Goal: Task Accomplishment & Management: Use online tool/utility

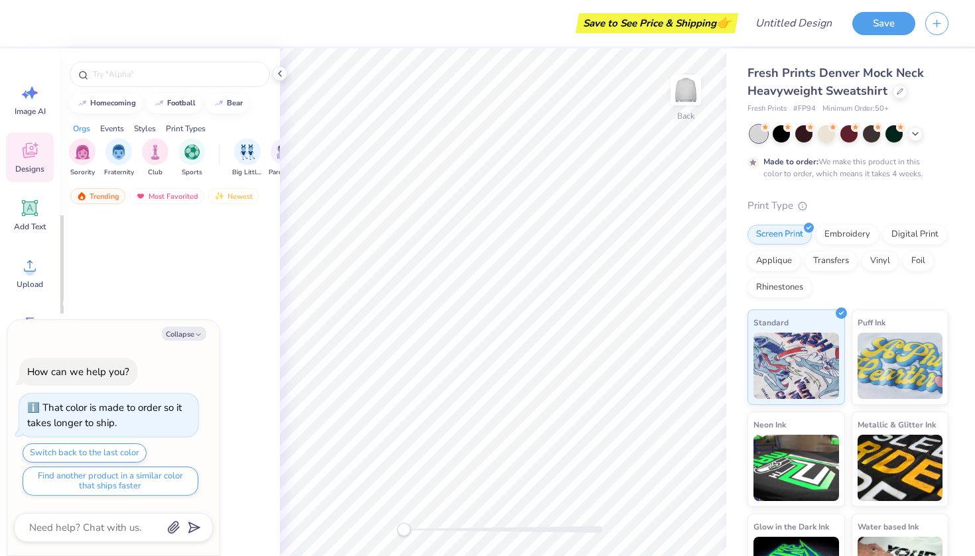
type textarea "x"
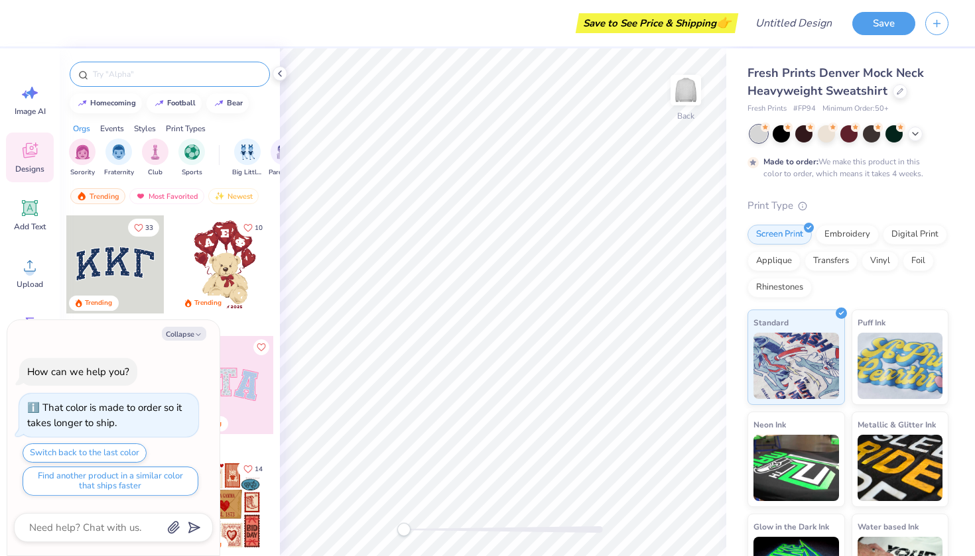
click at [120, 74] on input "text" at bounding box center [177, 74] width 170 height 13
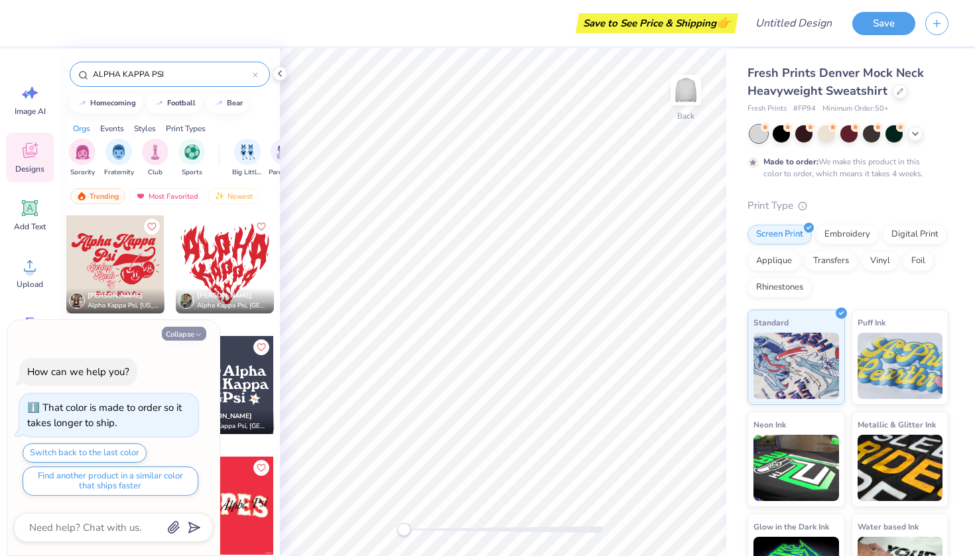
type input "ALPHA KAPPA PSI"
click at [180, 339] on button "Collapse" at bounding box center [184, 334] width 44 height 14
type textarea "x"
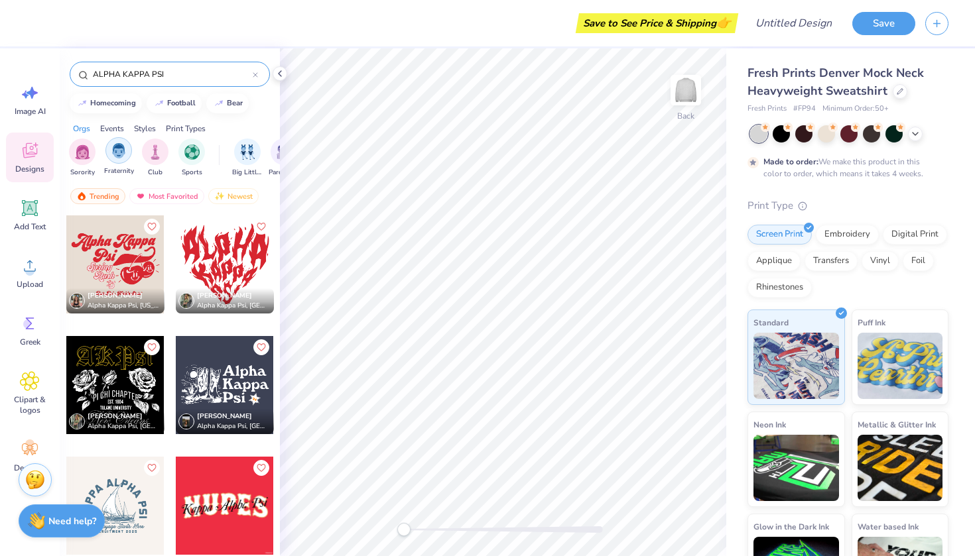
click at [123, 150] on img "filter for Fraternity" at bounding box center [118, 150] width 15 height 15
click at [284, 69] on icon at bounding box center [280, 73] width 11 height 11
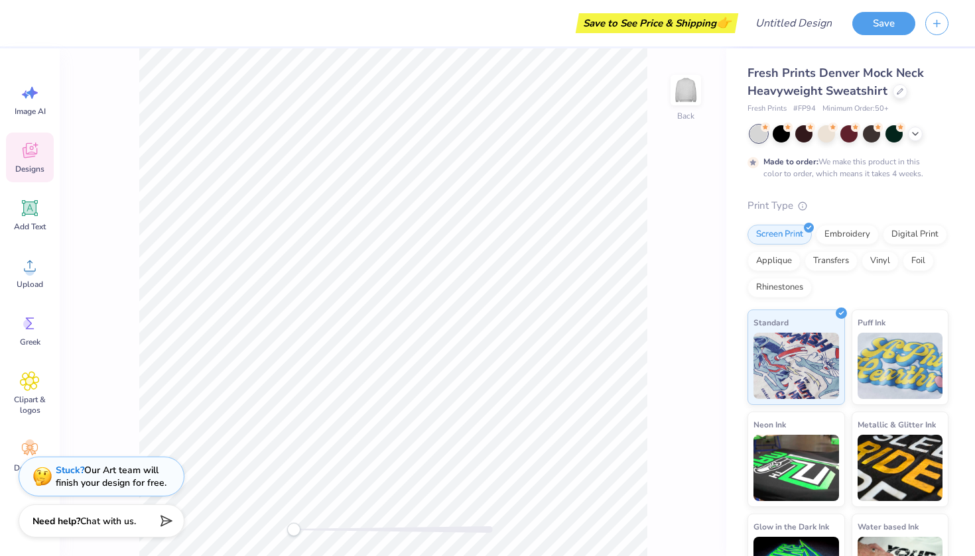
click at [50, 168] on div "Designs" at bounding box center [30, 158] width 48 height 50
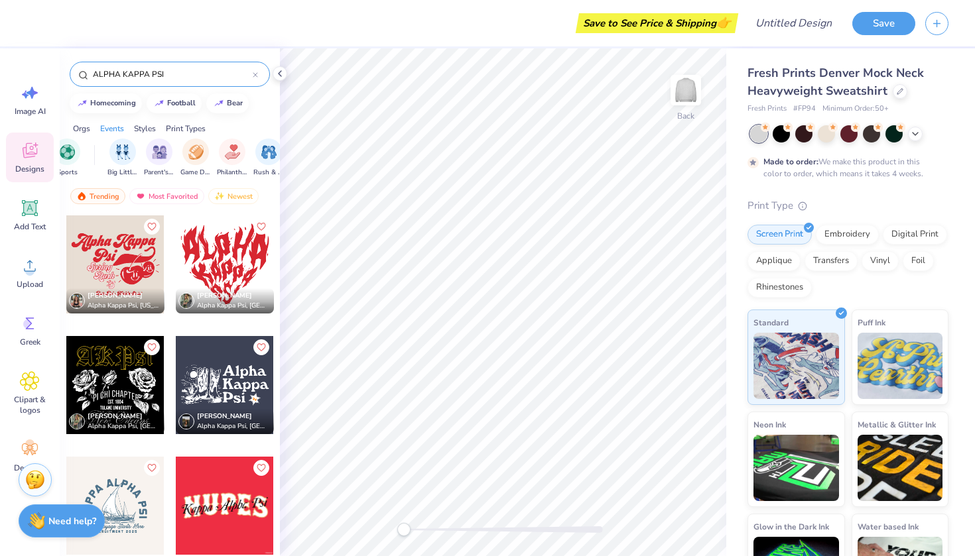
drag, startPoint x: 192, startPoint y: 391, endPoint x: 192, endPoint y: 363, distance: 27.2
click at [192, 363] on div at bounding box center [225, 385] width 98 height 98
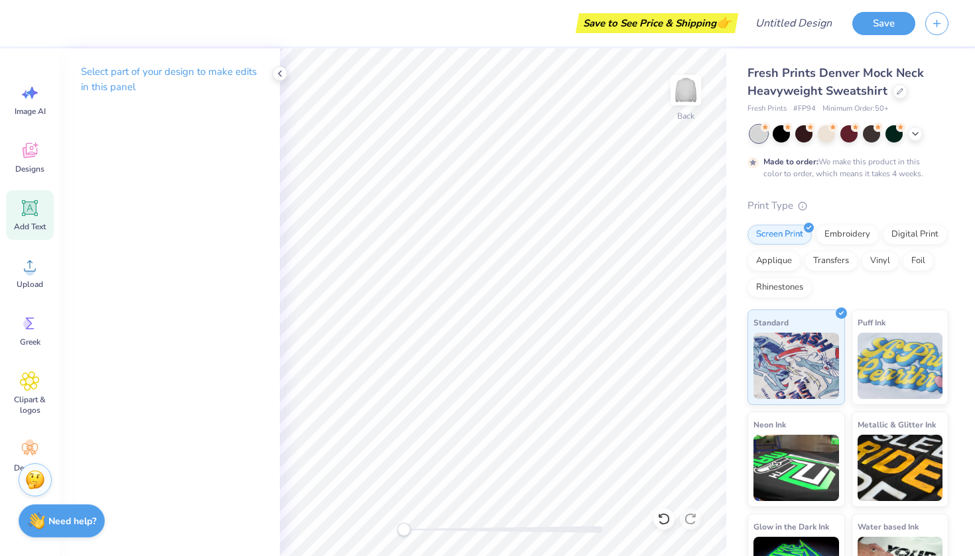
click at [34, 208] on icon at bounding box center [30, 208] width 13 height 13
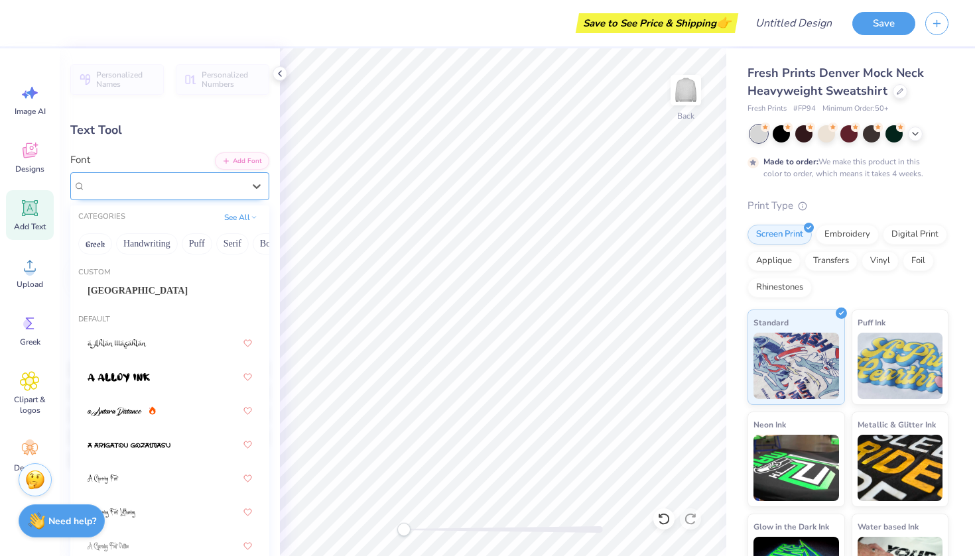
click at [172, 186] on div "Super Dream" at bounding box center [164, 186] width 160 height 21
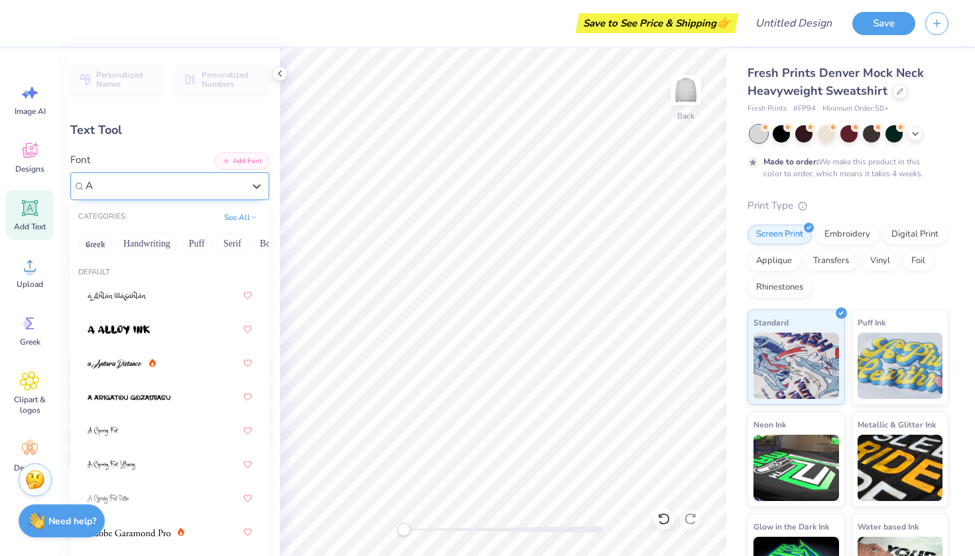
type input "A"
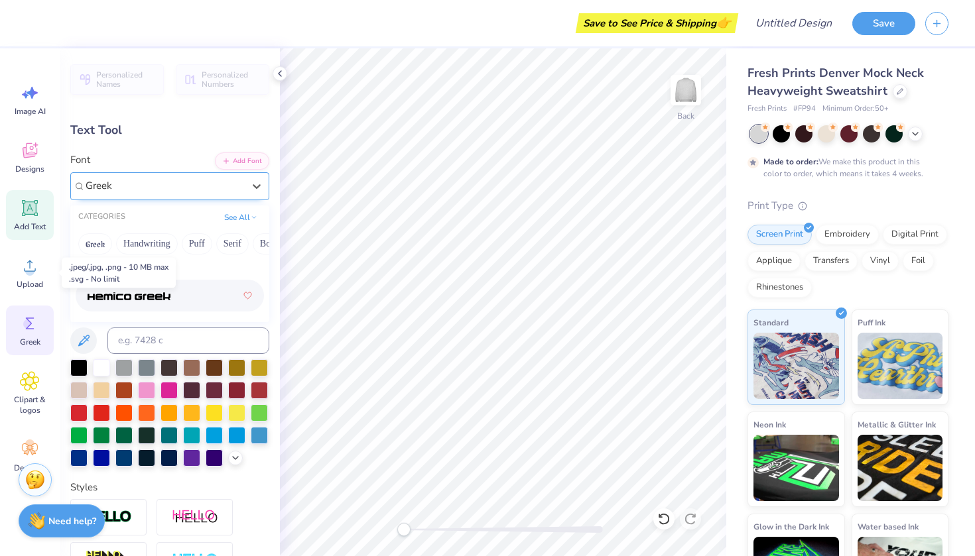
type input "Greek"
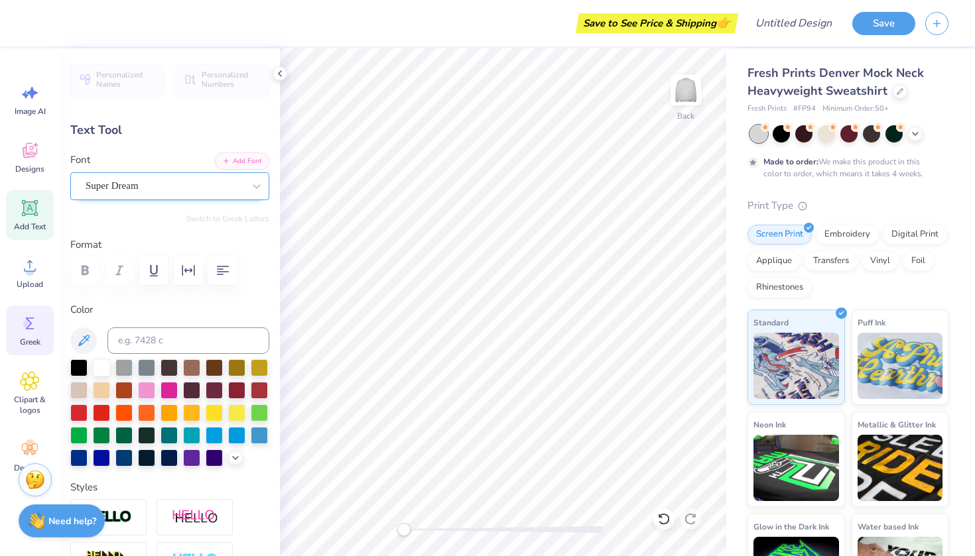
click at [29, 314] on icon at bounding box center [30, 324] width 20 height 20
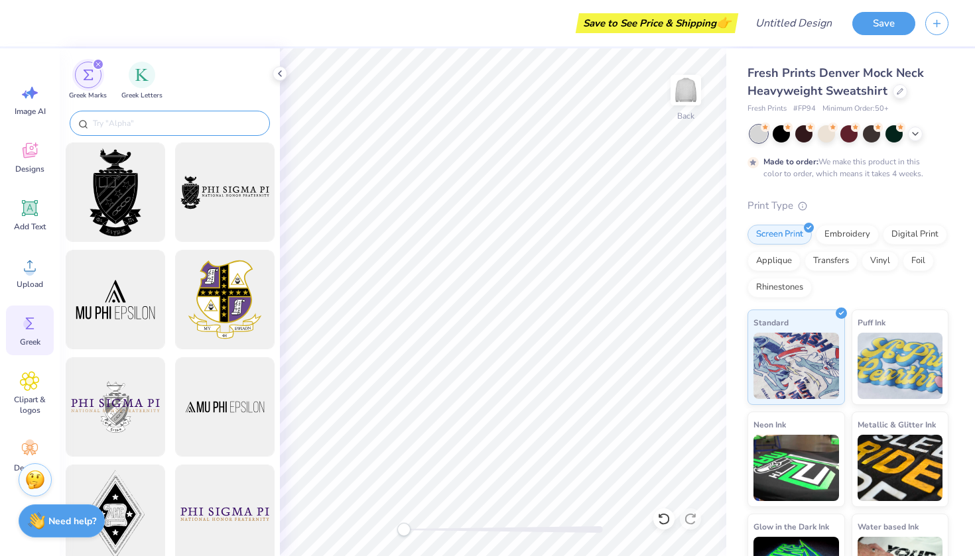
click at [154, 118] on input "text" at bounding box center [177, 123] width 170 height 13
click at [155, 129] on input "text" at bounding box center [177, 123] width 170 height 13
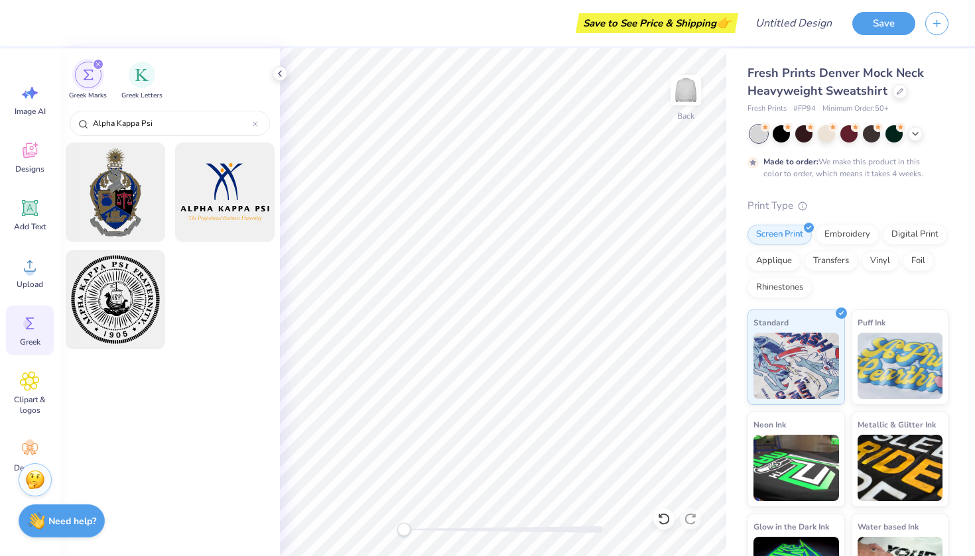
type input "Alpha Kappa Psi"
type textarea "TXT"
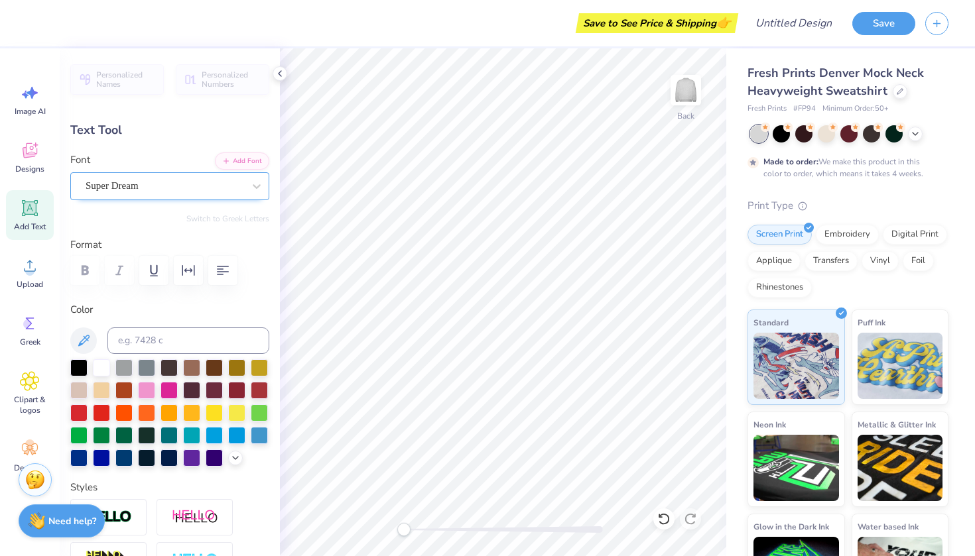
click at [159, 192] on div "Super Dream" at bounding box center [164, 186] width 160 height 21
click at [33, 327] on icon at bounding box center [30, 324] width 20 height 20
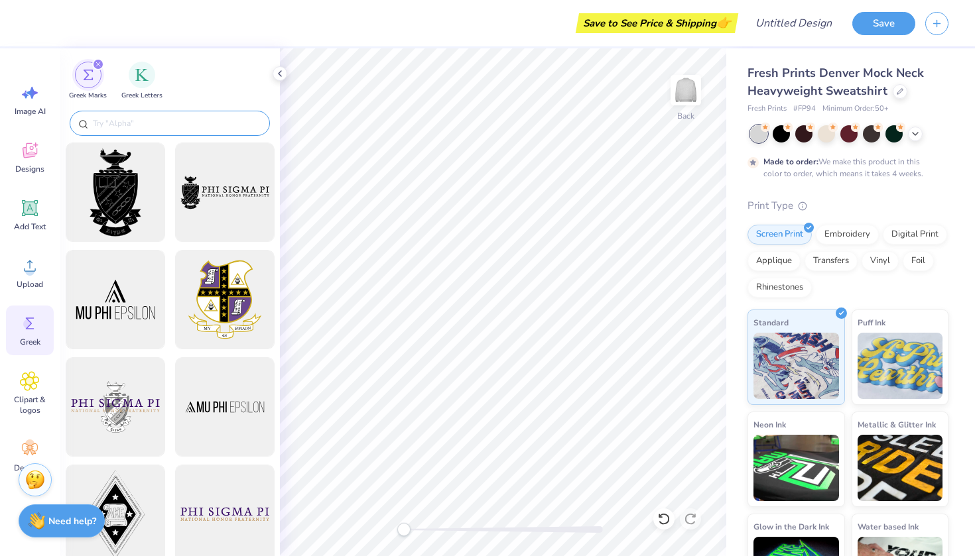
click at [154, 119] on input "text" at bounding box center [177, 123] width 170 height 13
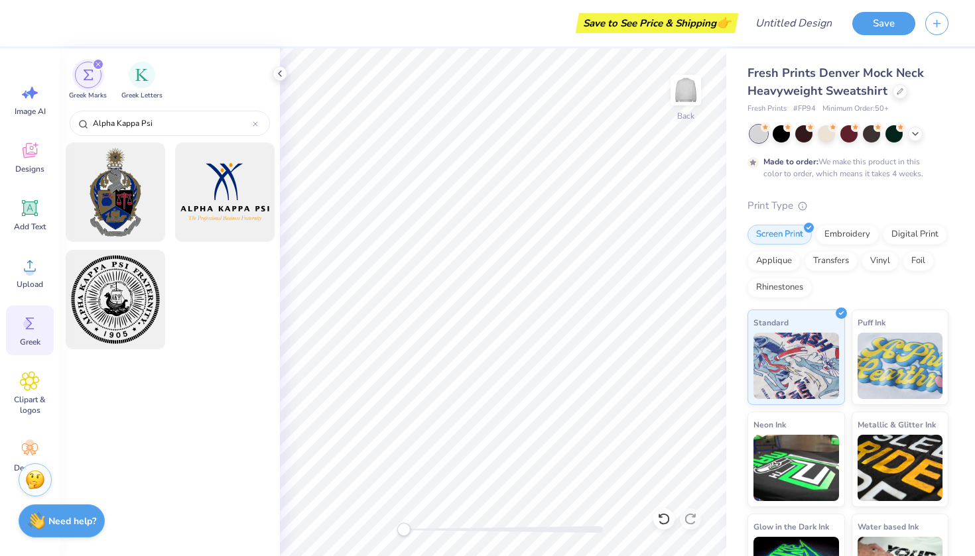
scroll to position [-1, 0]
type input "Alpha Kappa Psi"
click at [25, 344] on span "Greek" at bounding box center [30, 342] width 21 height 11
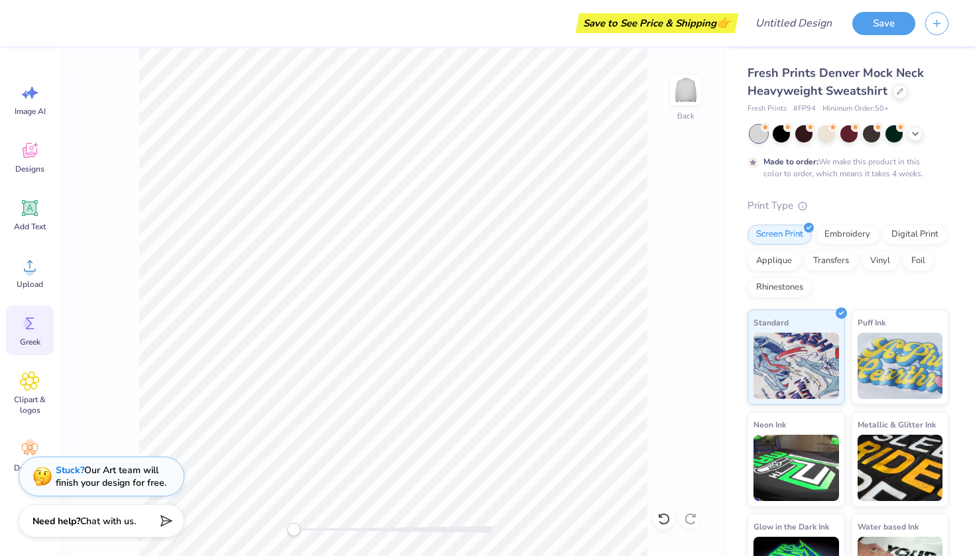
click at [22, 318] on icon at bounding box center [30, 324] width 20 height 20
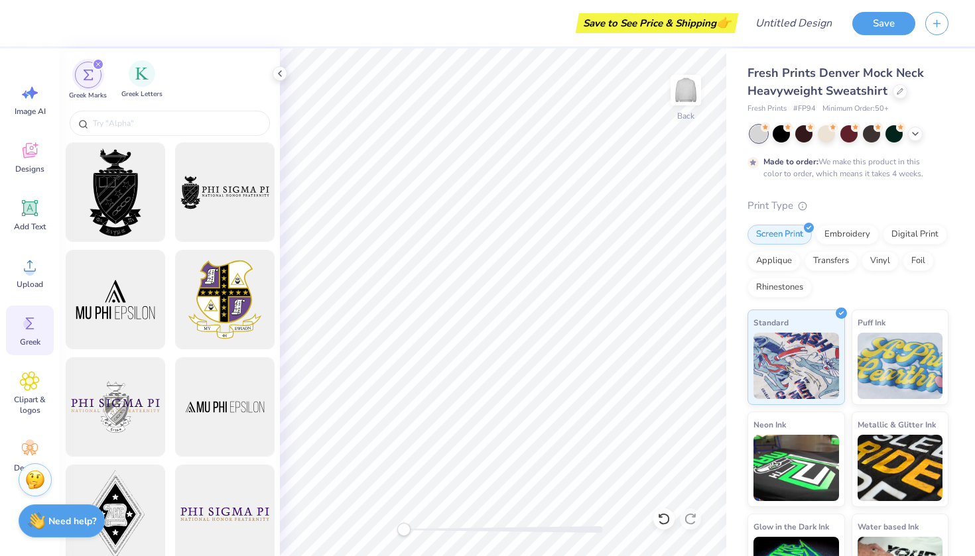
click at [133, 92] on span "Greek Letters" at bounding box center [141, 95] width 41 height 10
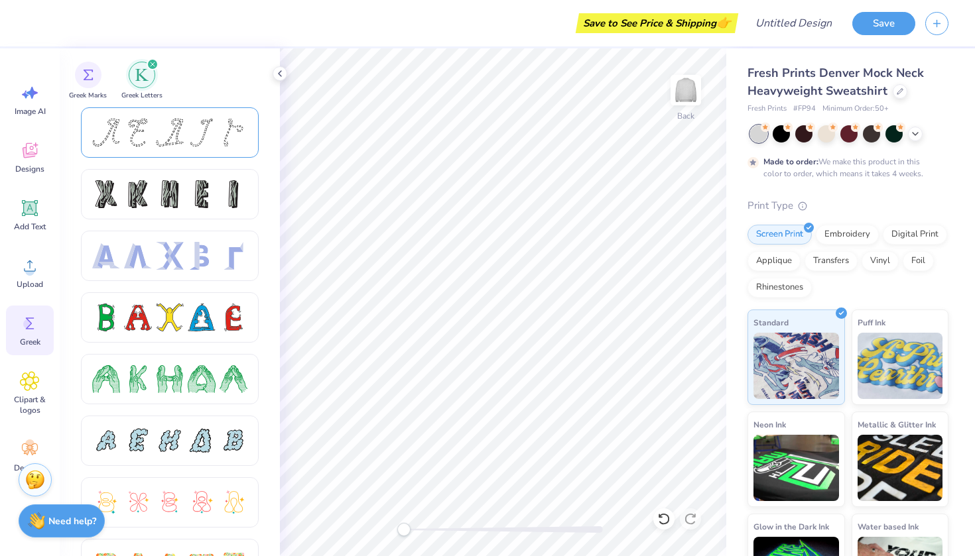
click at [201, 139] on div at bounding box center [202, 133] width 28 height 28
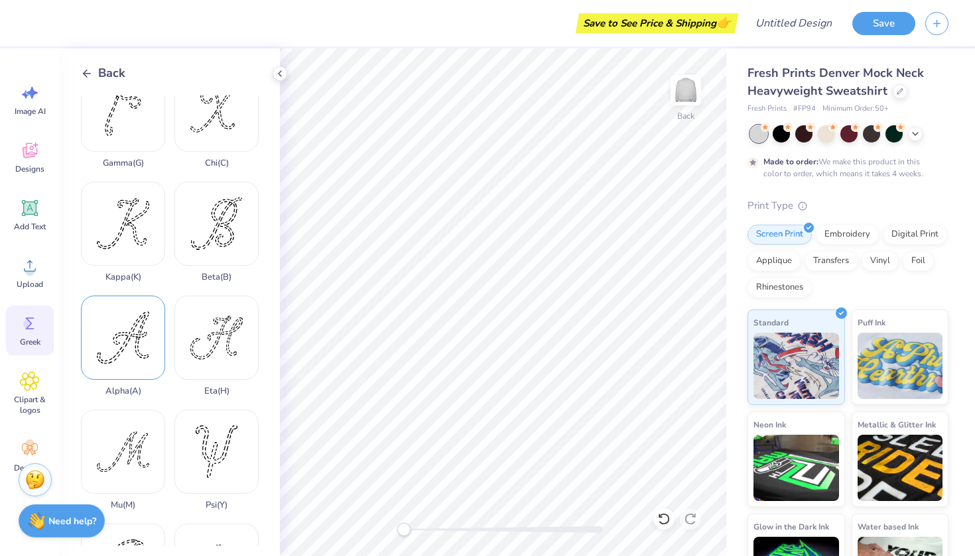
scroll to position [256, 0]
click at [121, 339] on div "Alpha ( A )" at bounding box center [123, 346] width 84 height 101
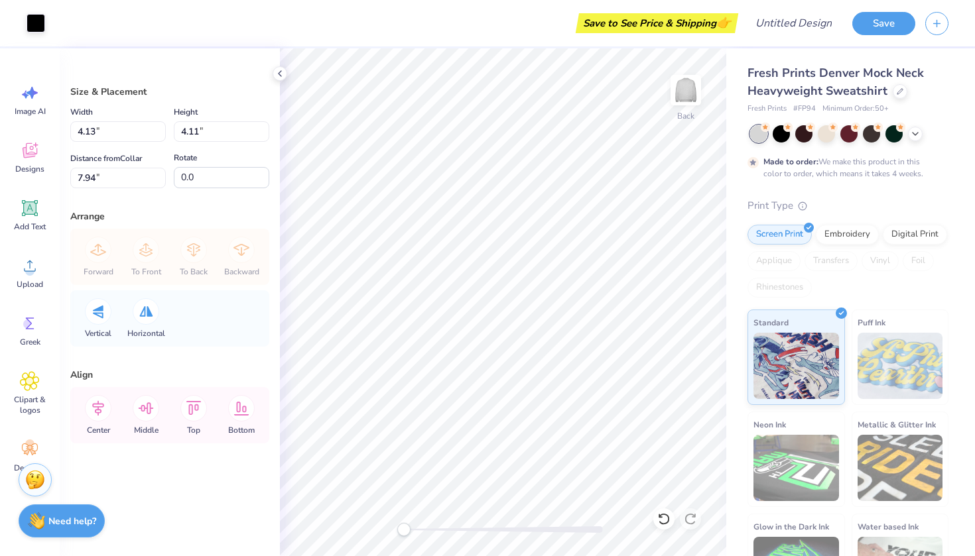
click at [134, 381] on div "Align" at bounding box center [169, 375] width 199 height 14
click at [22, 326] on icon at bounding box center [30, 324] width 20 height 20
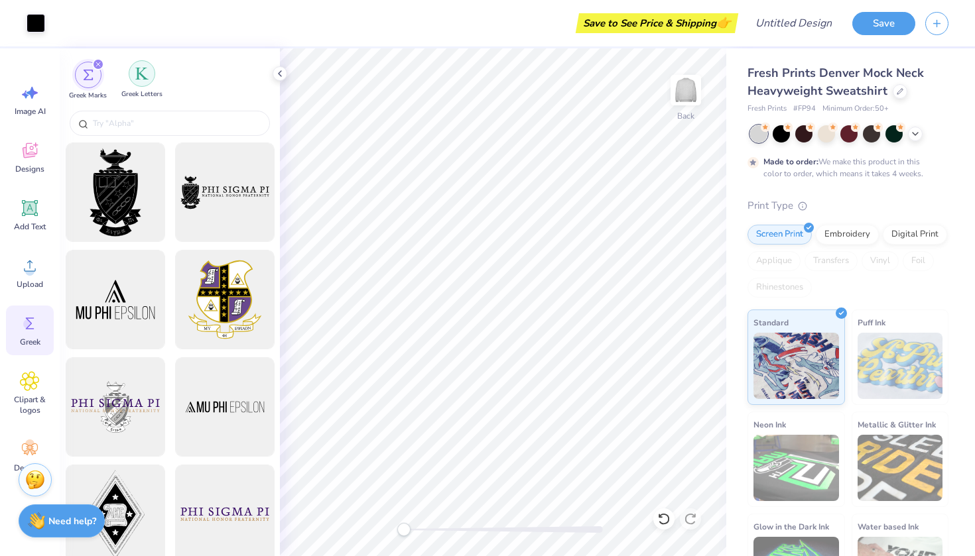
click at [147, 64] on div "filter for Greek Letters" at bounding box center [142, 73] width 27 height 27
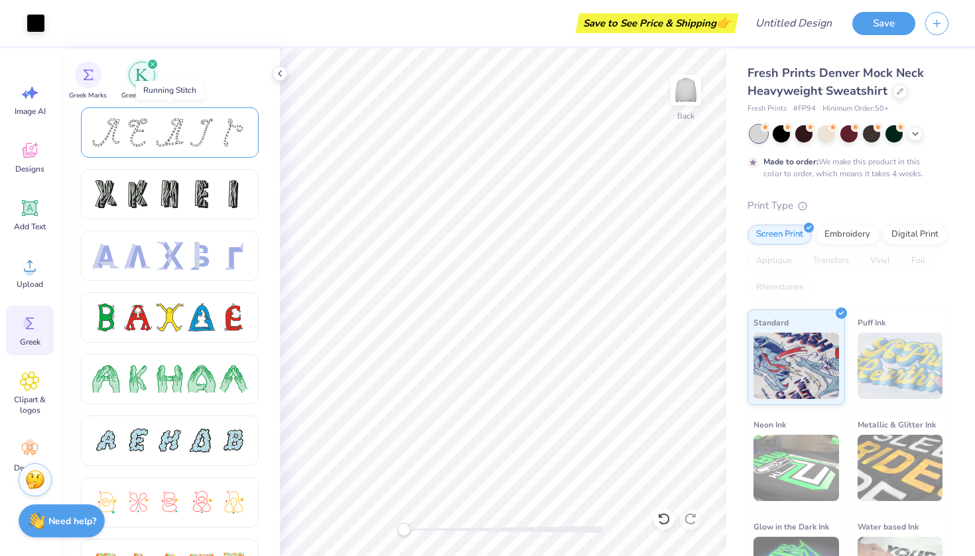
click at [144, 125] on div at bounding box center [138, 133] width 28 height 28
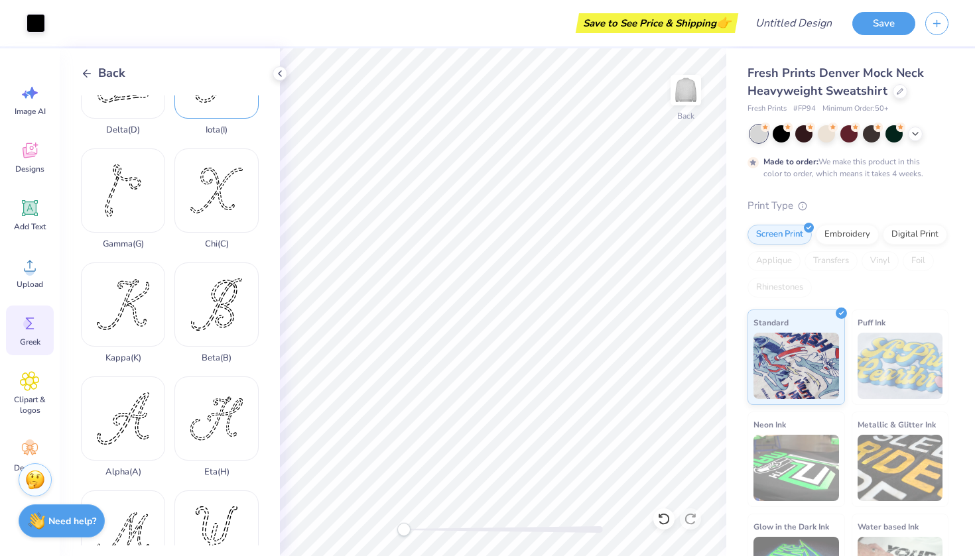
scroll to position [217, 0]
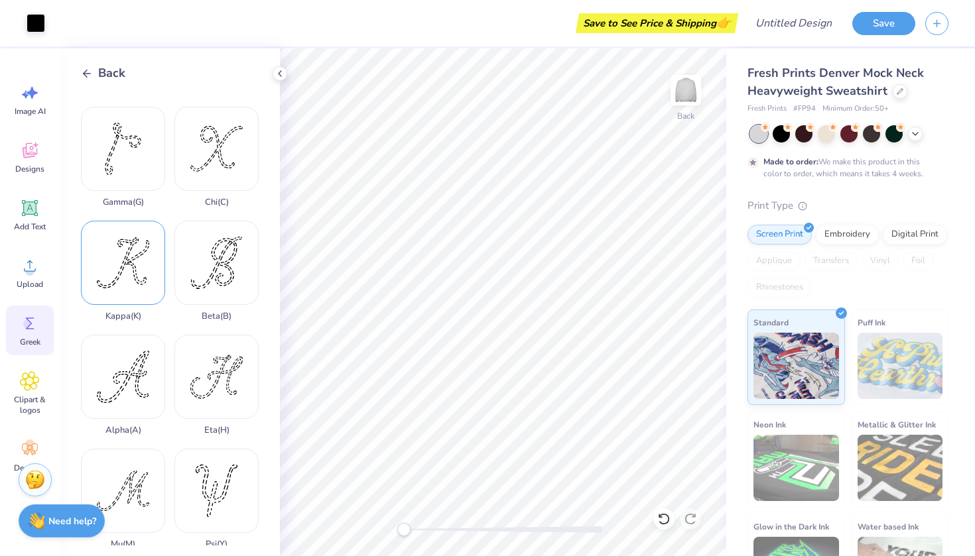
click at [148, 262] on div "Kappa ( K )" at bounding box center [123, 271] width 84 height 101
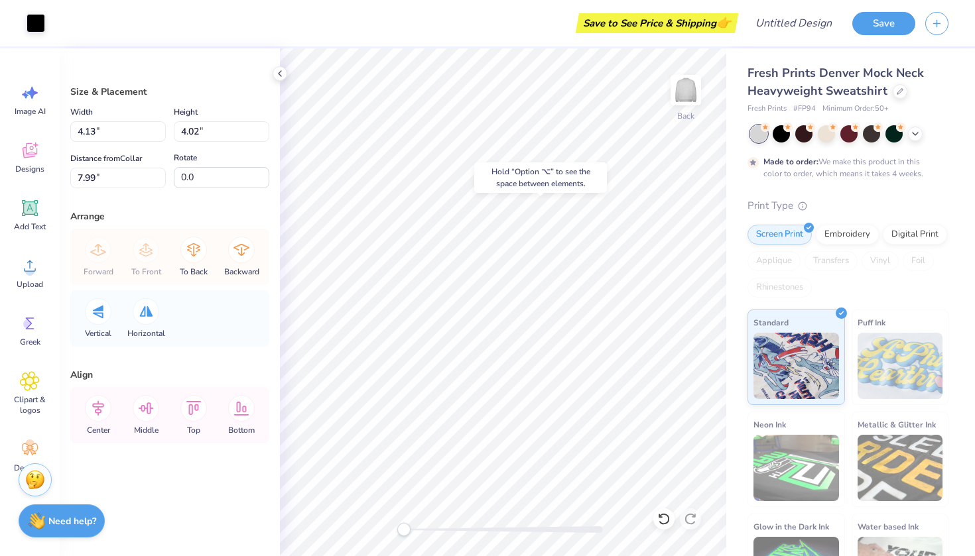
type input "4.11"
type input "2.34"
type input "4.02"
type input "2.44"
click at [25, 334] on div "Greek" at bounding box center [30, 331] width 48 height 50
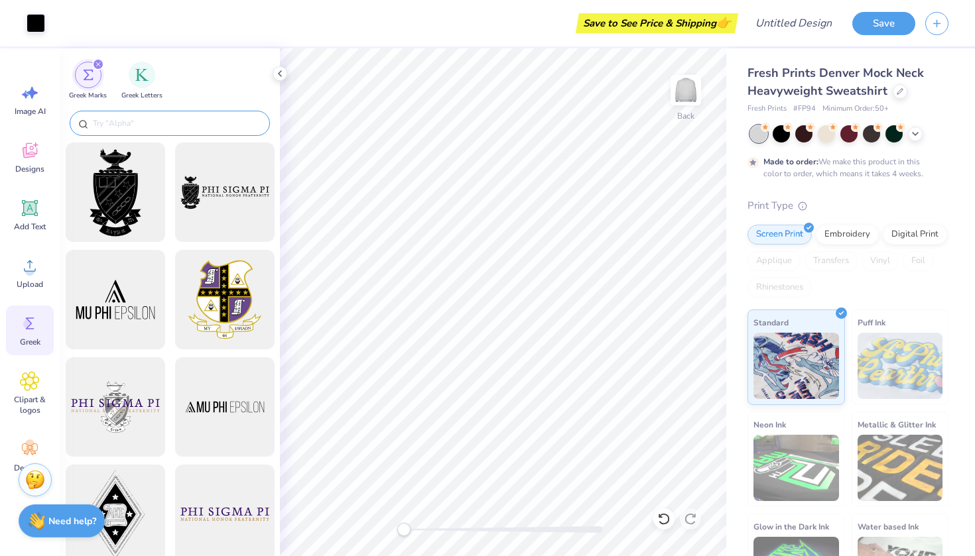
click at [119, 129] on input "text" at bounding box center [177, 123] width 170 height 13
click at [135, 84] on div "filter for Greek Letters" at bounding box center [142, 73] width 27 height 27
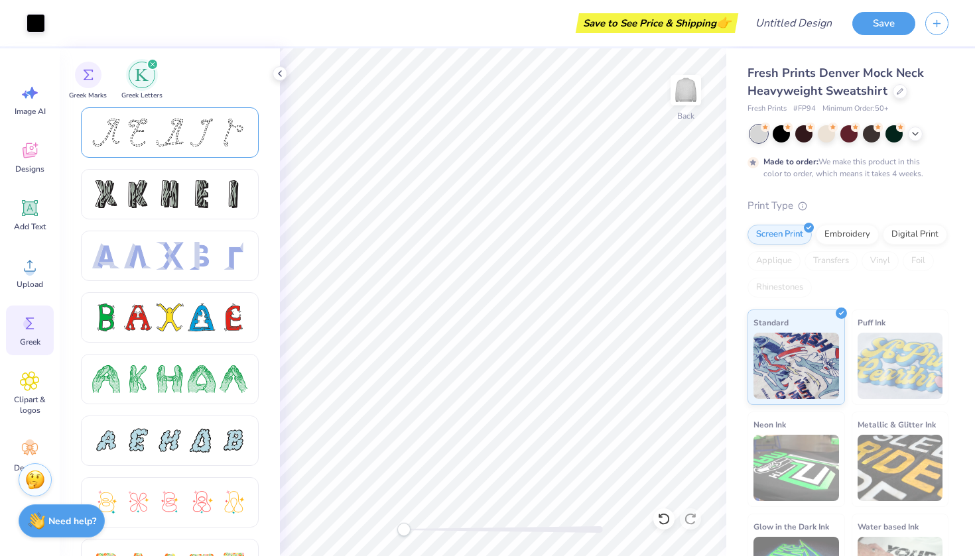
click at [155, 137] on div at bounding box center [169, 133] width 155 height 28
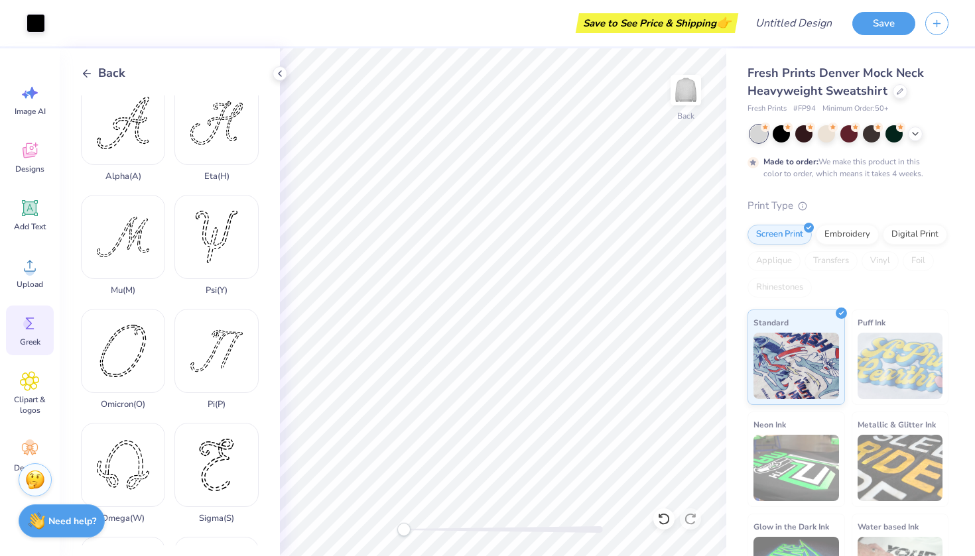
scroll to position [454, 0]
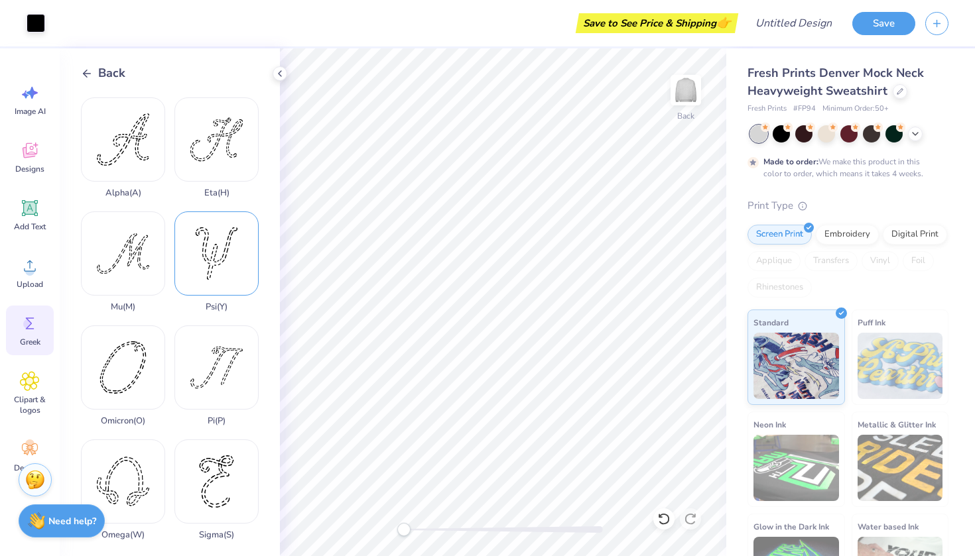
click at [225, 282] on div "Psi ( Y )" at bounding box center [216, 262] width 84 height 101
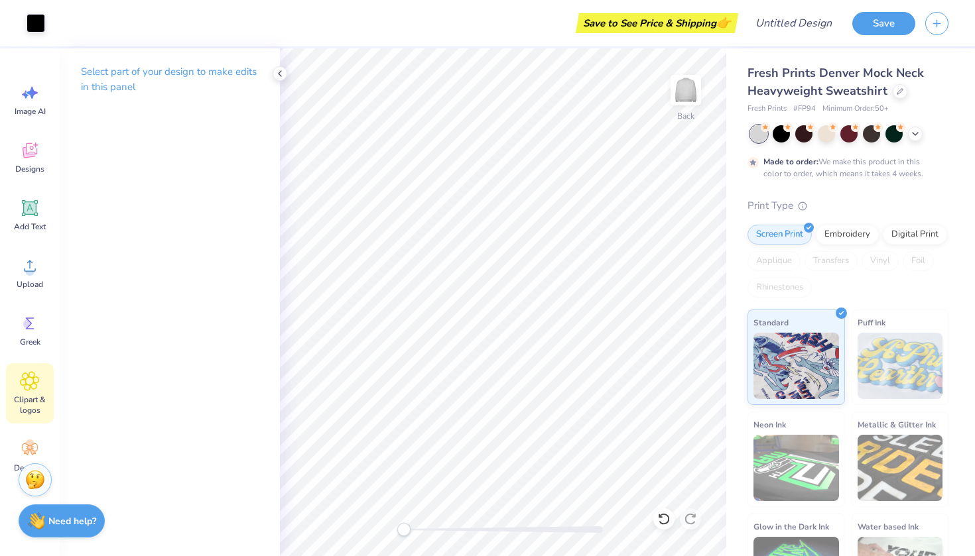
click at [29, 384] on icon at bounding box center [30, 381] width 8 height 8
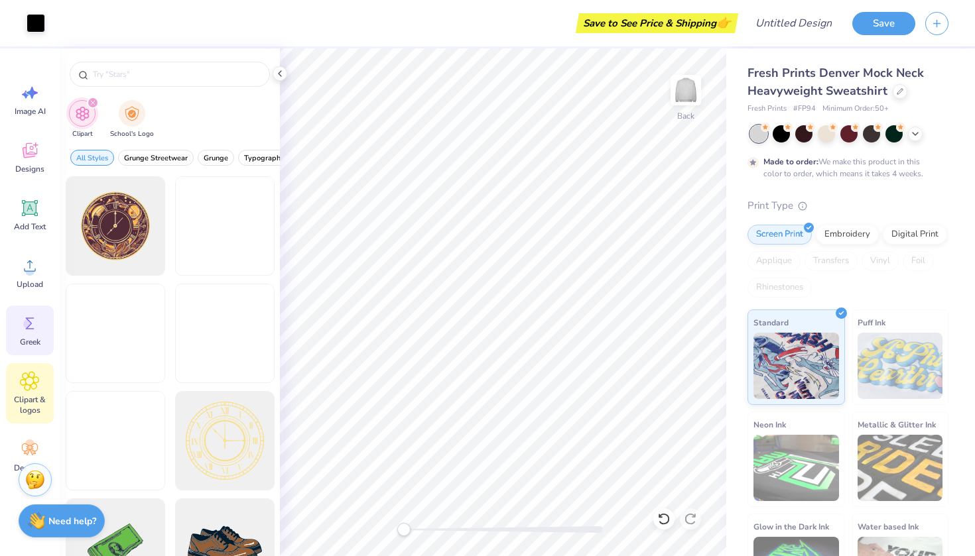
click at [28, 347] on span "Greek" at bounding box center [30, 342] width 21 height 11
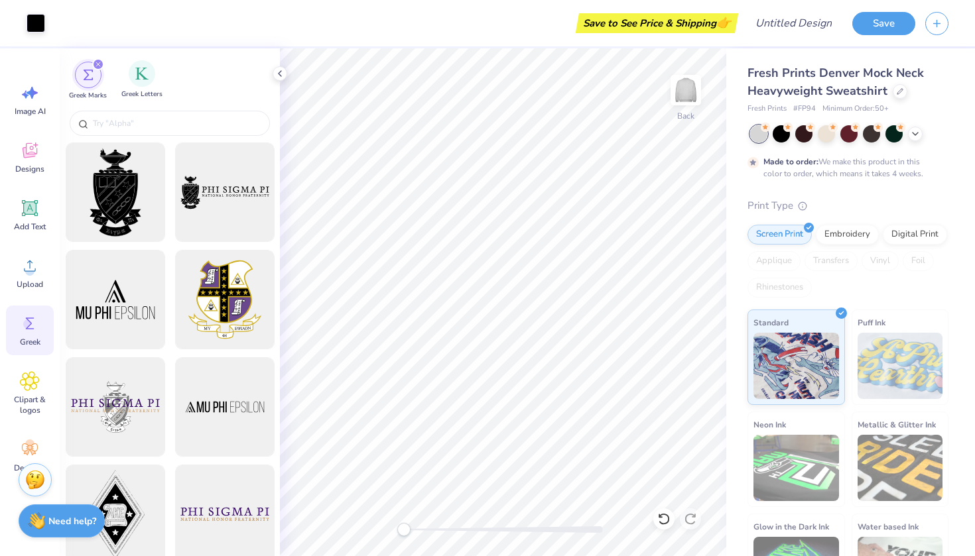
click at [141, 92] on span "Greek Letters" at bounding box center [141, 95] width 41 height 10
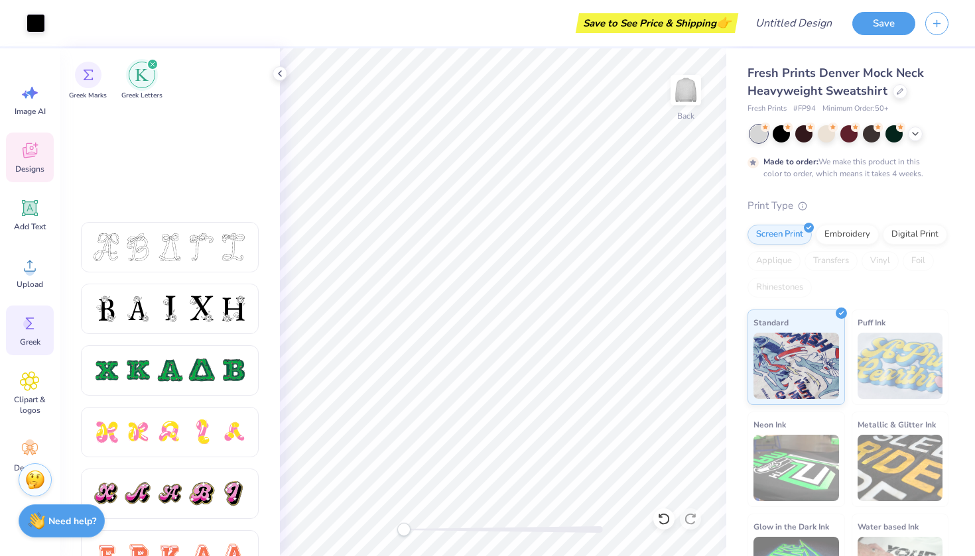
scroll to position [440, 0]
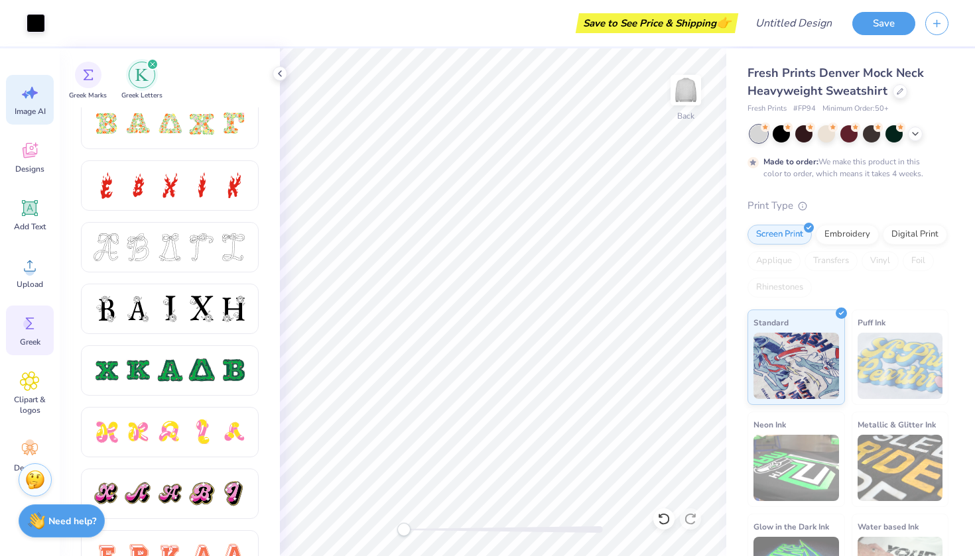
click at [25, 107] on span "Image AI" at bounding box center [30, 111] width 31 height 11
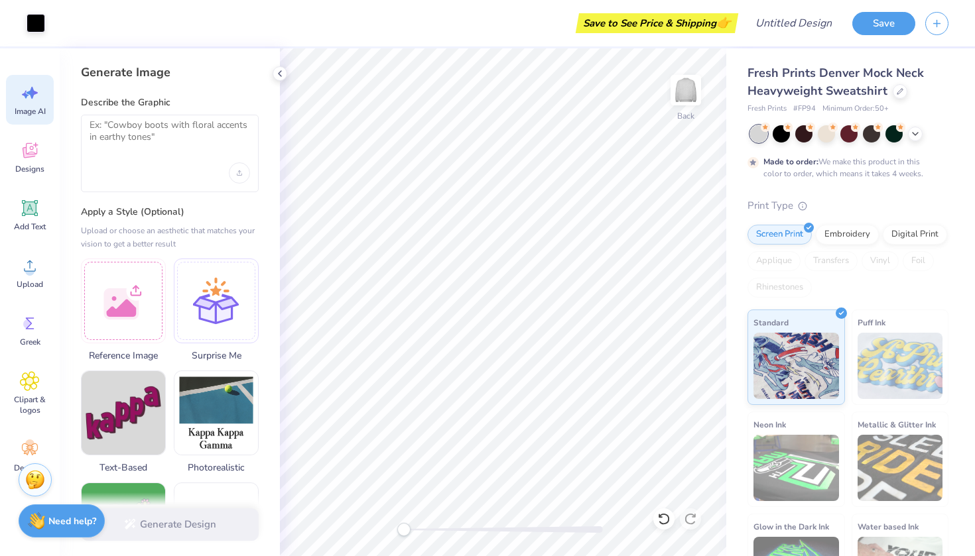
click at [145, 173] on div at bounding box center [170, 172] width 160 height 21
click at [144, 145] on textarea at bounding box center [170, 135] width 160 height 33
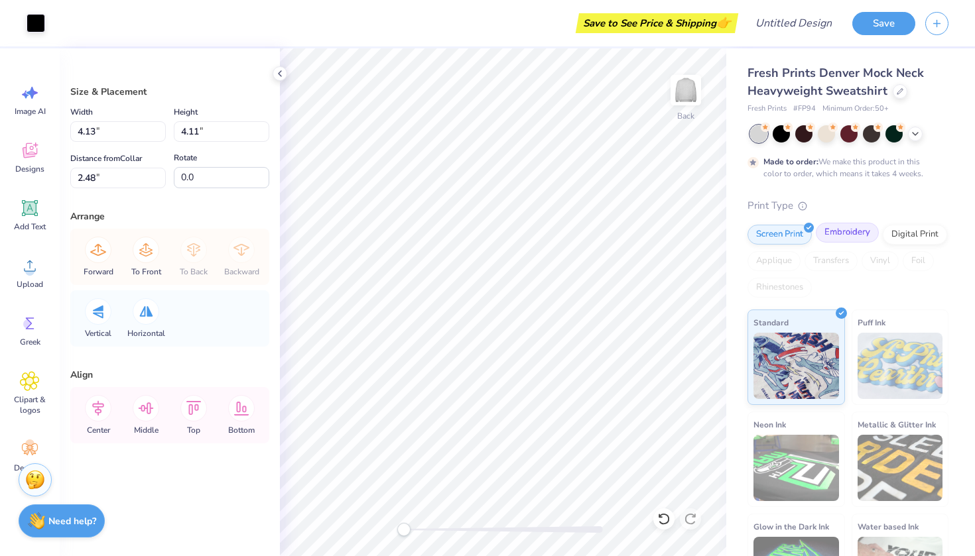
click at [848, 228] on div "Embroidery" at bounding box center [847, 233] width 63 height 20
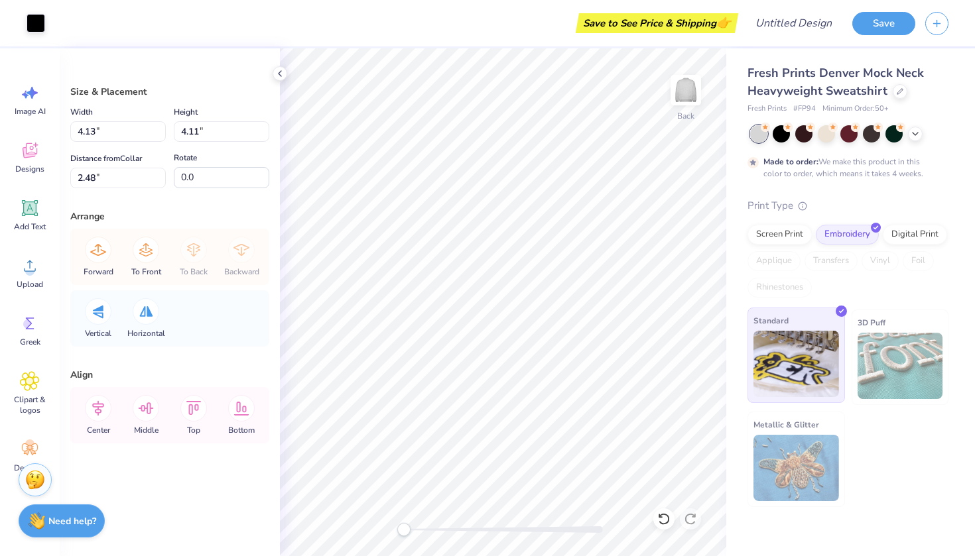
click at [776, 379] on img at bounding box center [796, 364] width 86 height 66
click at [913, 236] on div "Digital Print" at bounding box center [915, 233] width 64 height 20
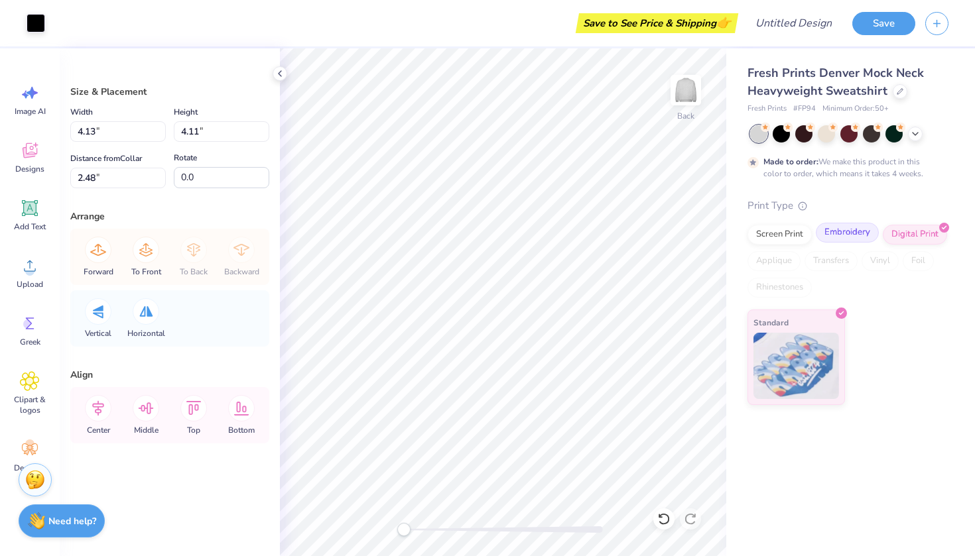
click at [868, 235] on div "Embroidery" at bounding box center [847, 233] width 63 height 20
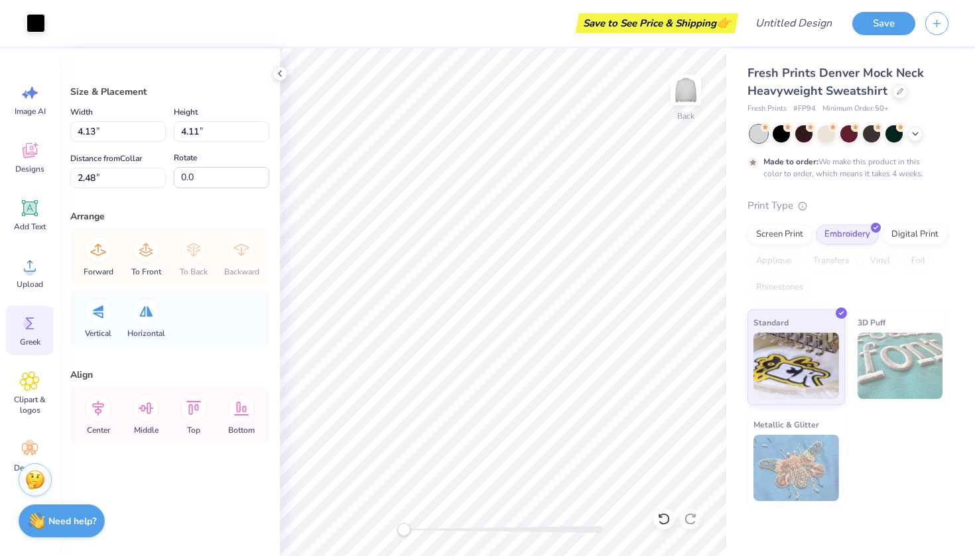
click at [34, 326] on icon at bounding box center [30, 324] width 20 height 20
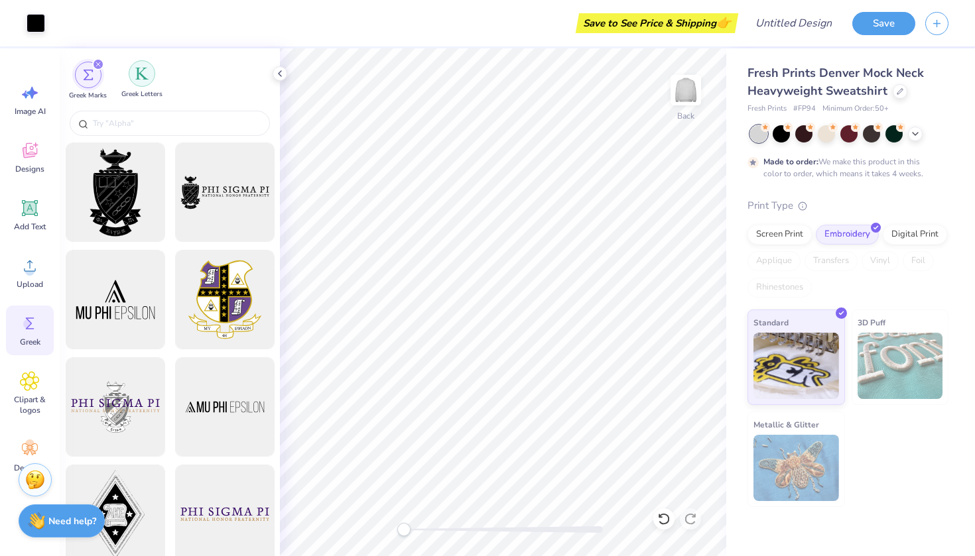
click at [145, 74] on img "filter for Greek Letters" at bounding box center [141, 73] width 13 height 13
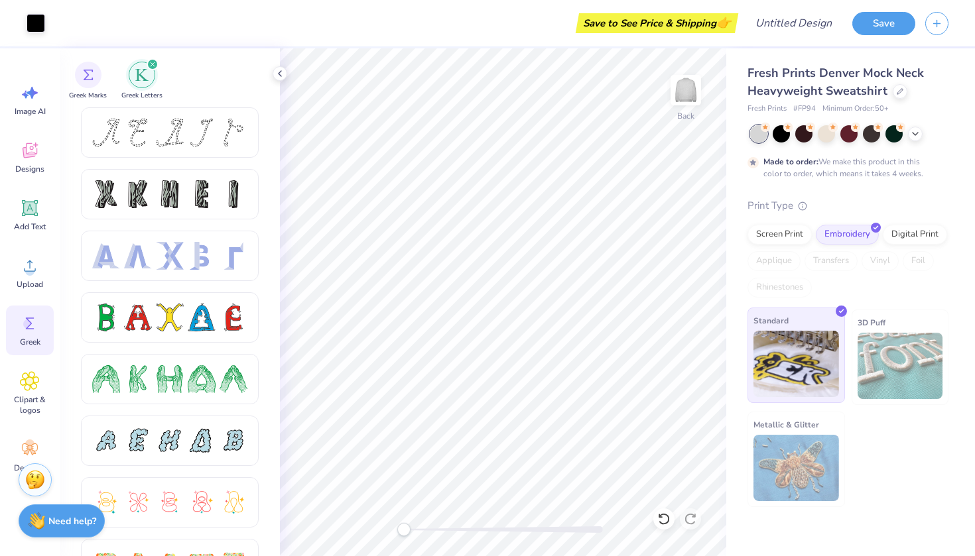
click at [790, 394] on img at bounding box center [796, 364] width 86 height 66
